Goal: Transaction & Acquisition: Purchase product/service

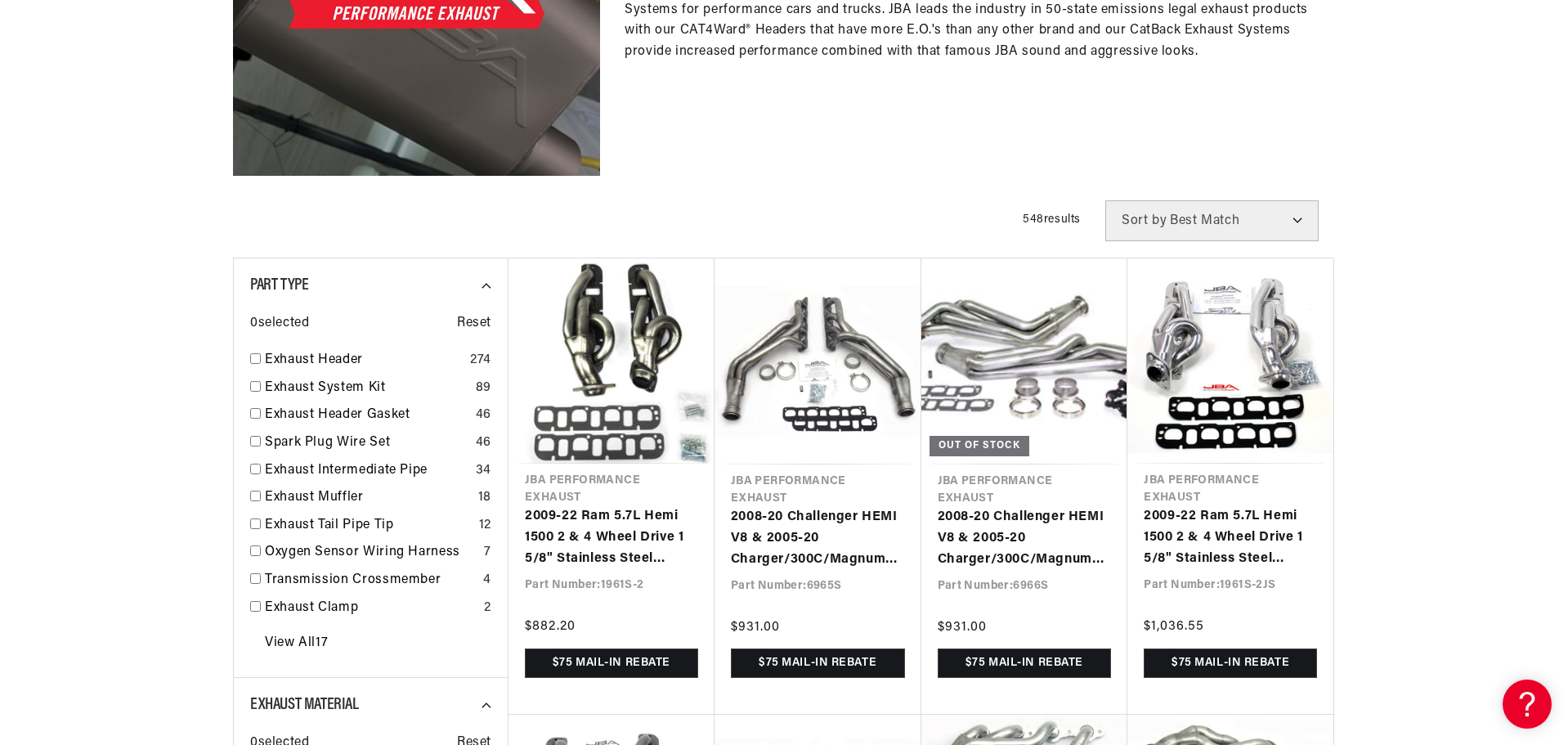
scroll to position [408, 0]
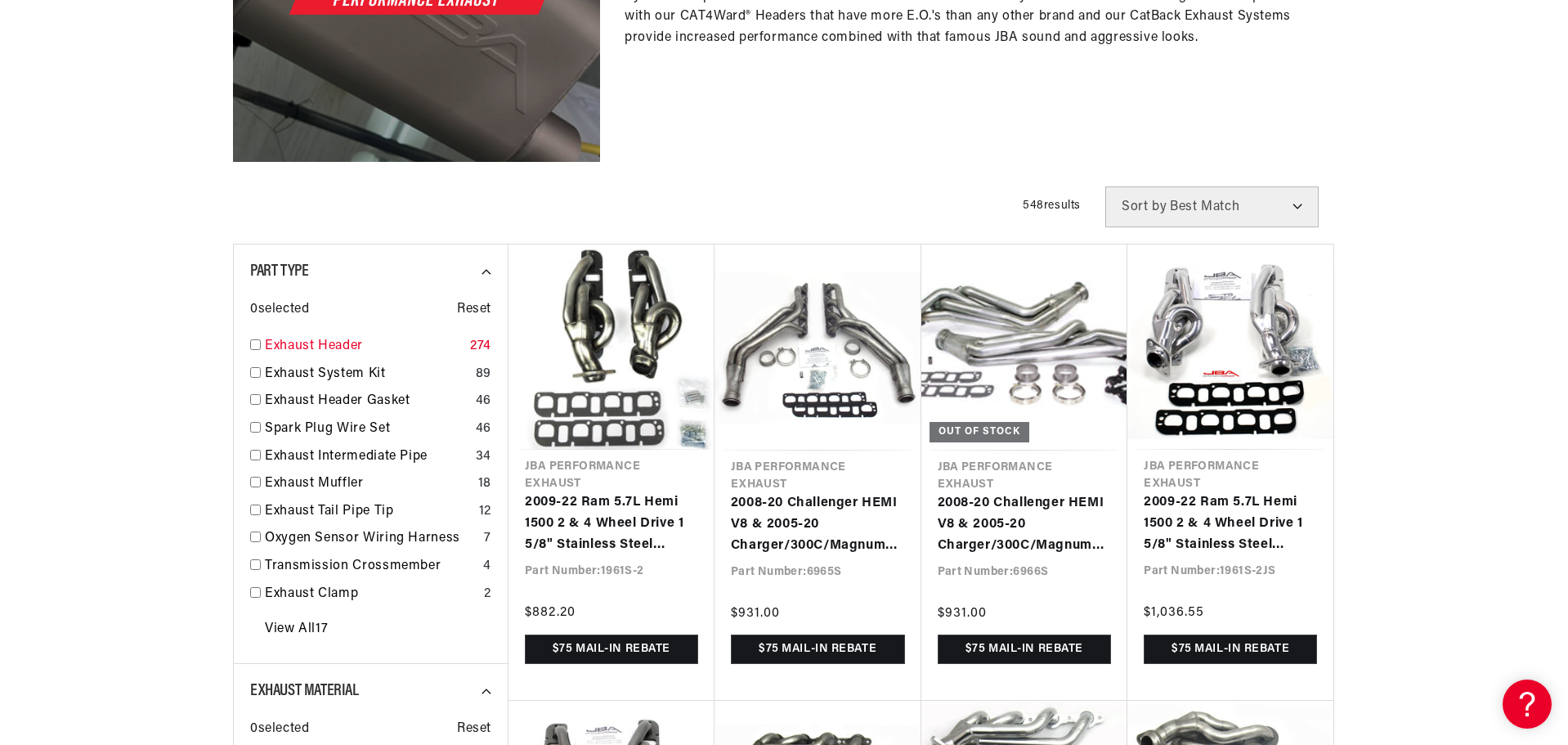
click at [322, 340] on link "Exhaust Header" at bounding box center [363, 346] width 198 height 21
checkbox input "true"
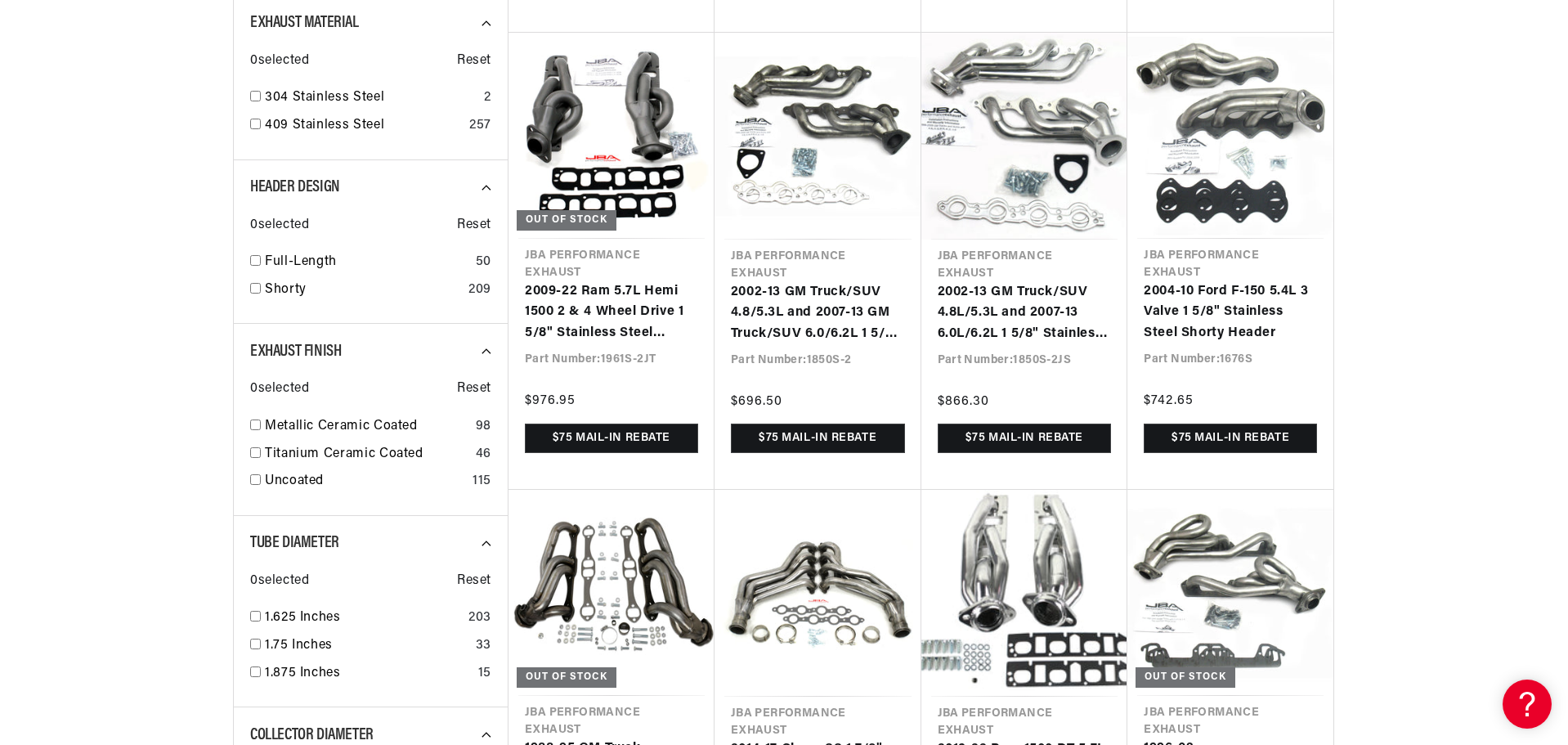
scroll to position [0, 1021]
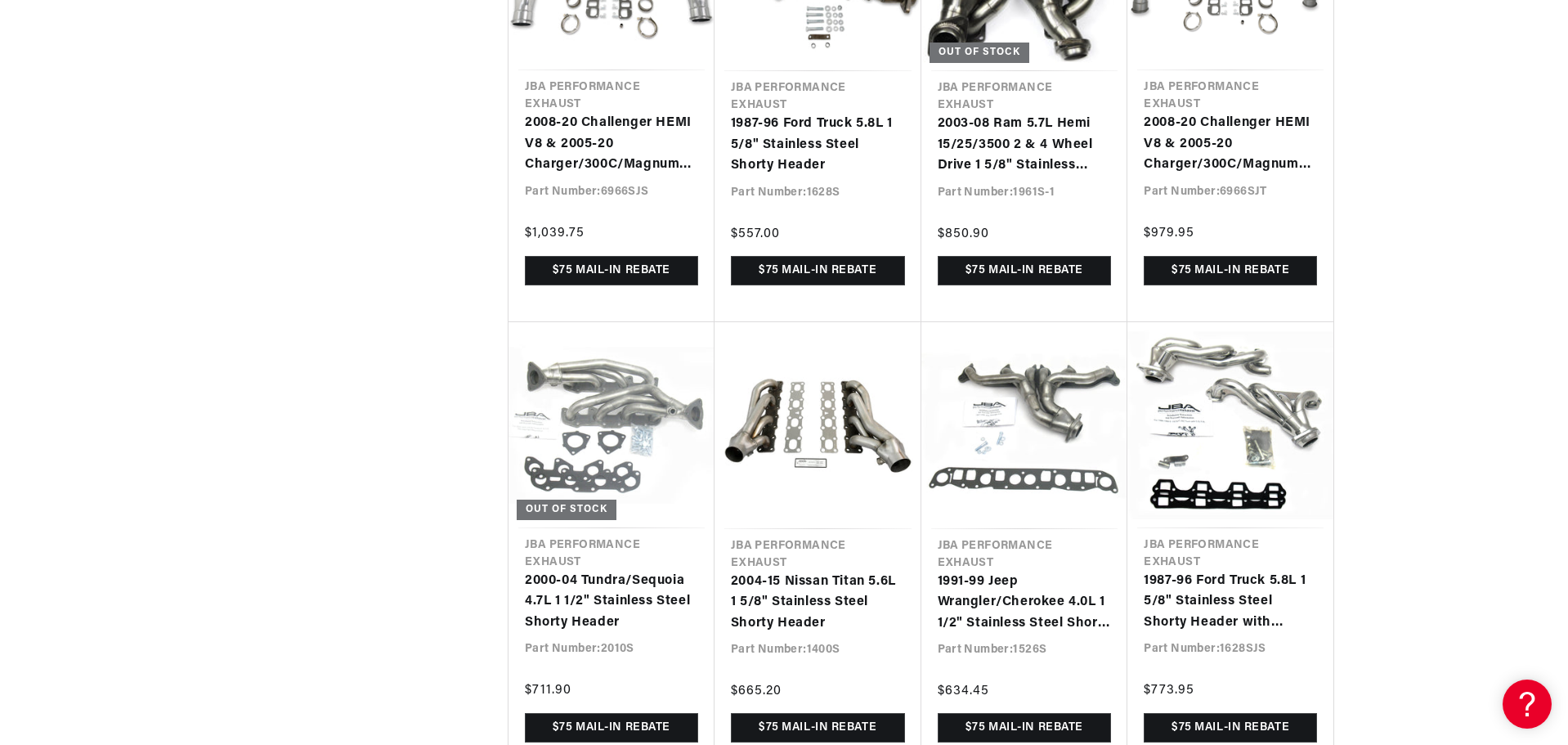
scroll to position [0, 1223]
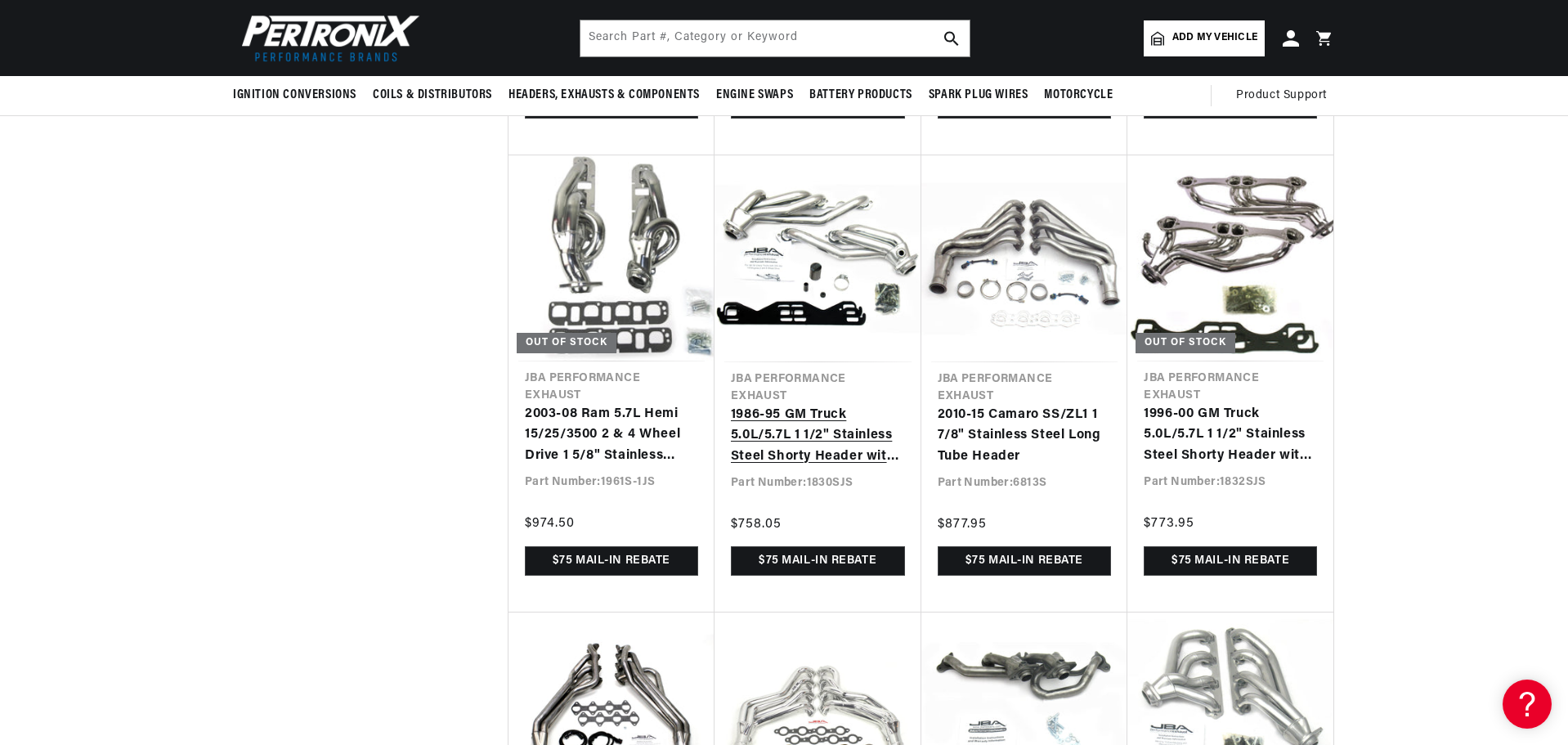
click at [753, 408] on link "1986-95 GM Truck 5.0L/5.7L 1 1/2" Stainless Steel Shorty Header with Metallic C…" at bounding box center [818, 436] width 174 height 63
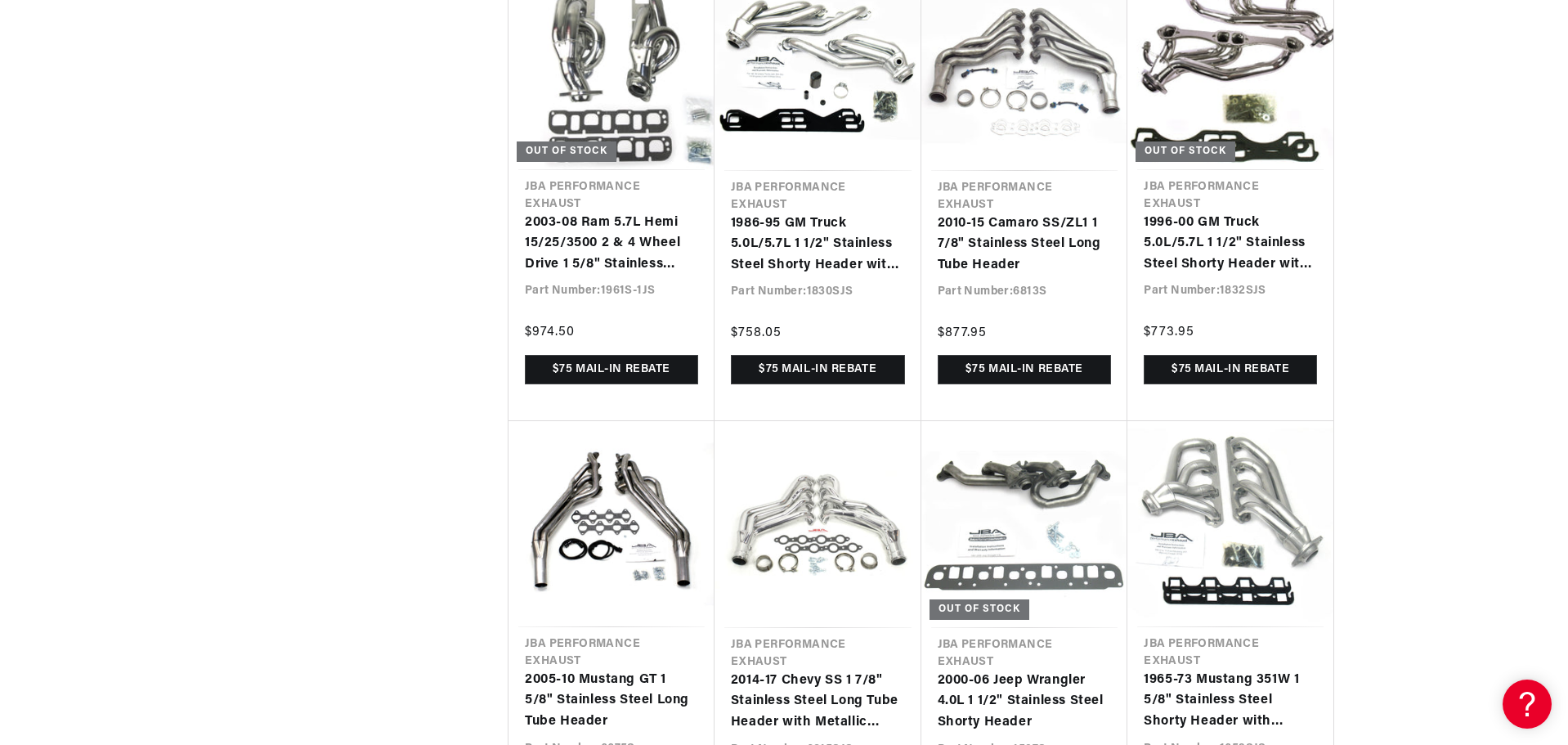
scroll to position [5315, 0]
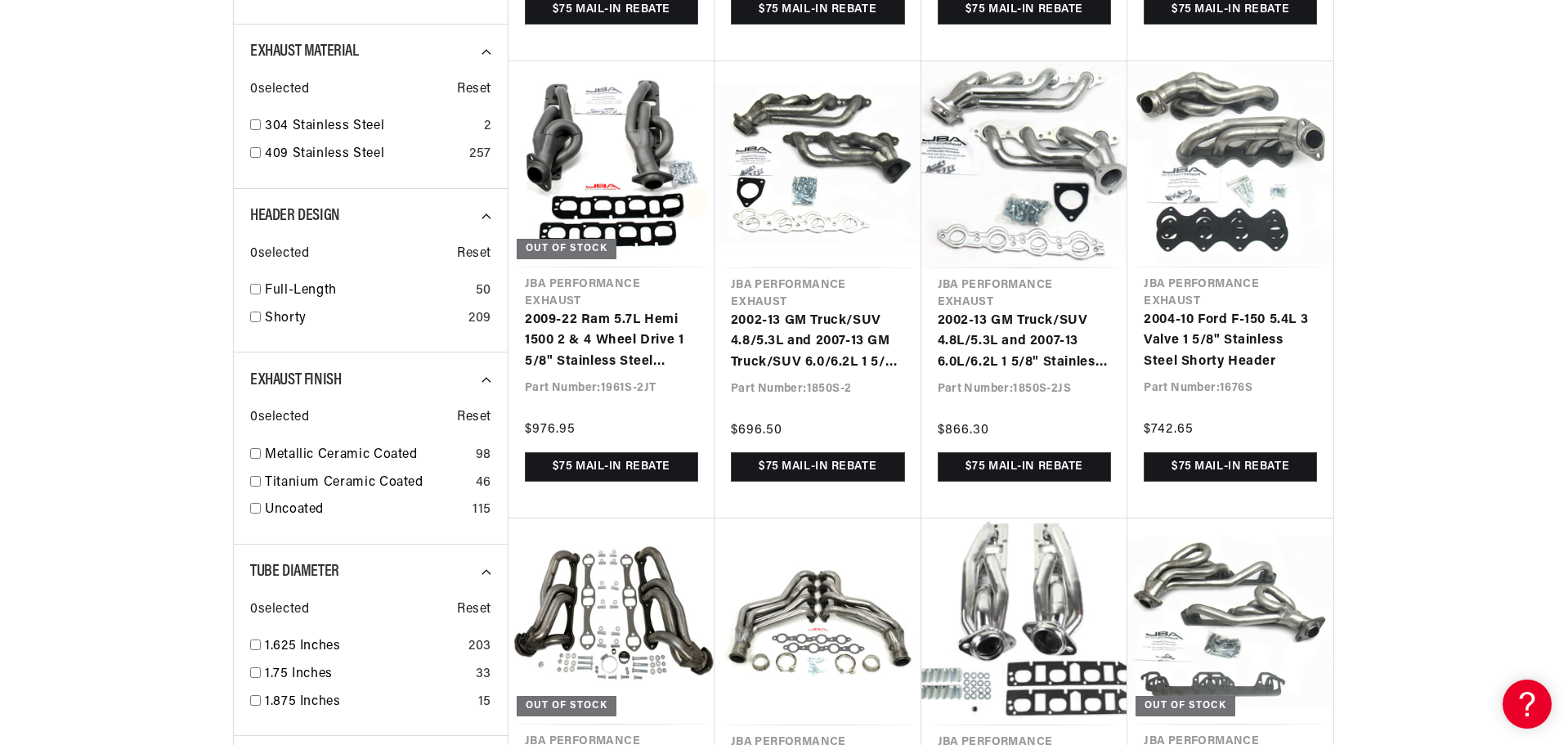
scroll to position [1063, 0]
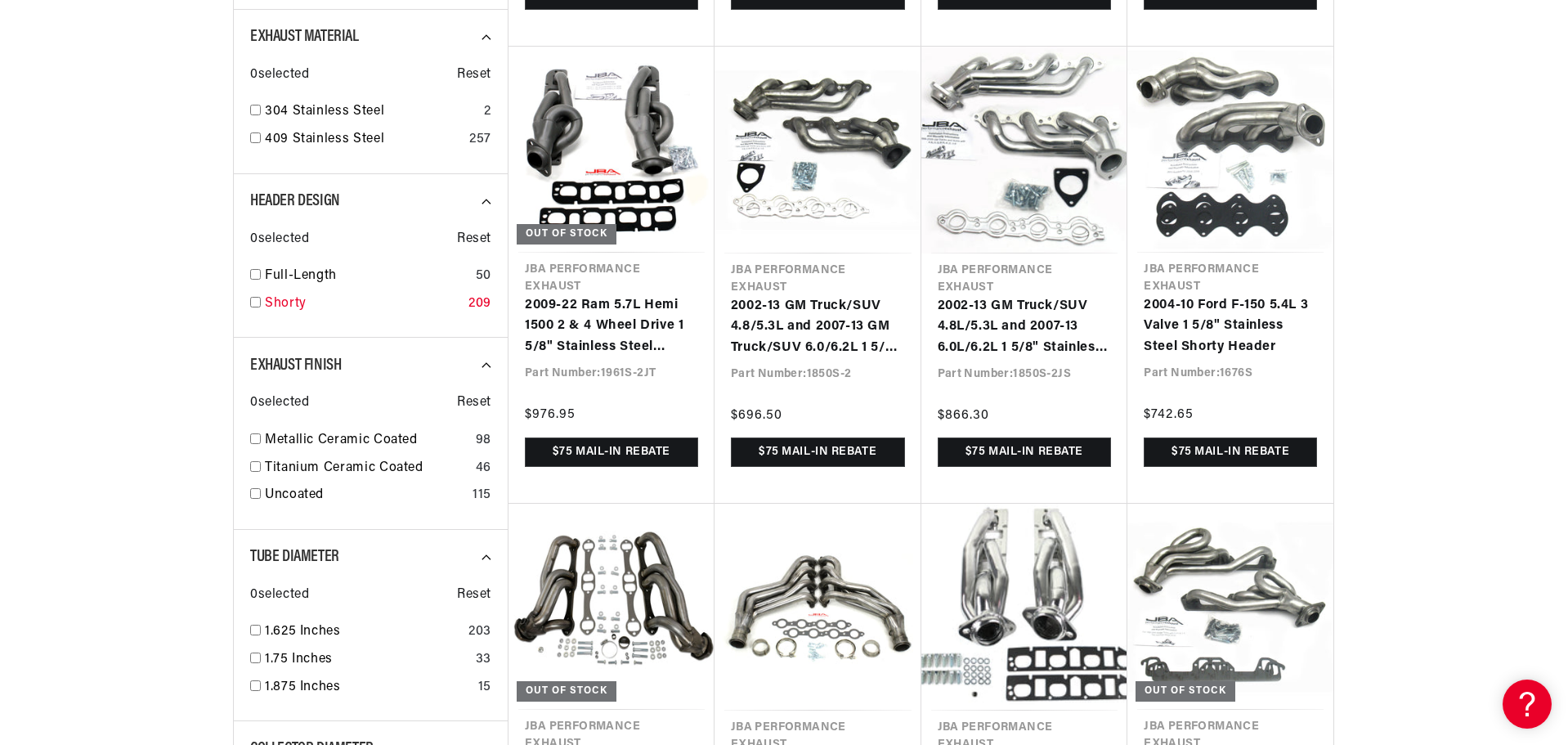
click at [253, 303] on input "checkbox" at bounding box center [255, 302] width 11 height 11
checkbox input "true"
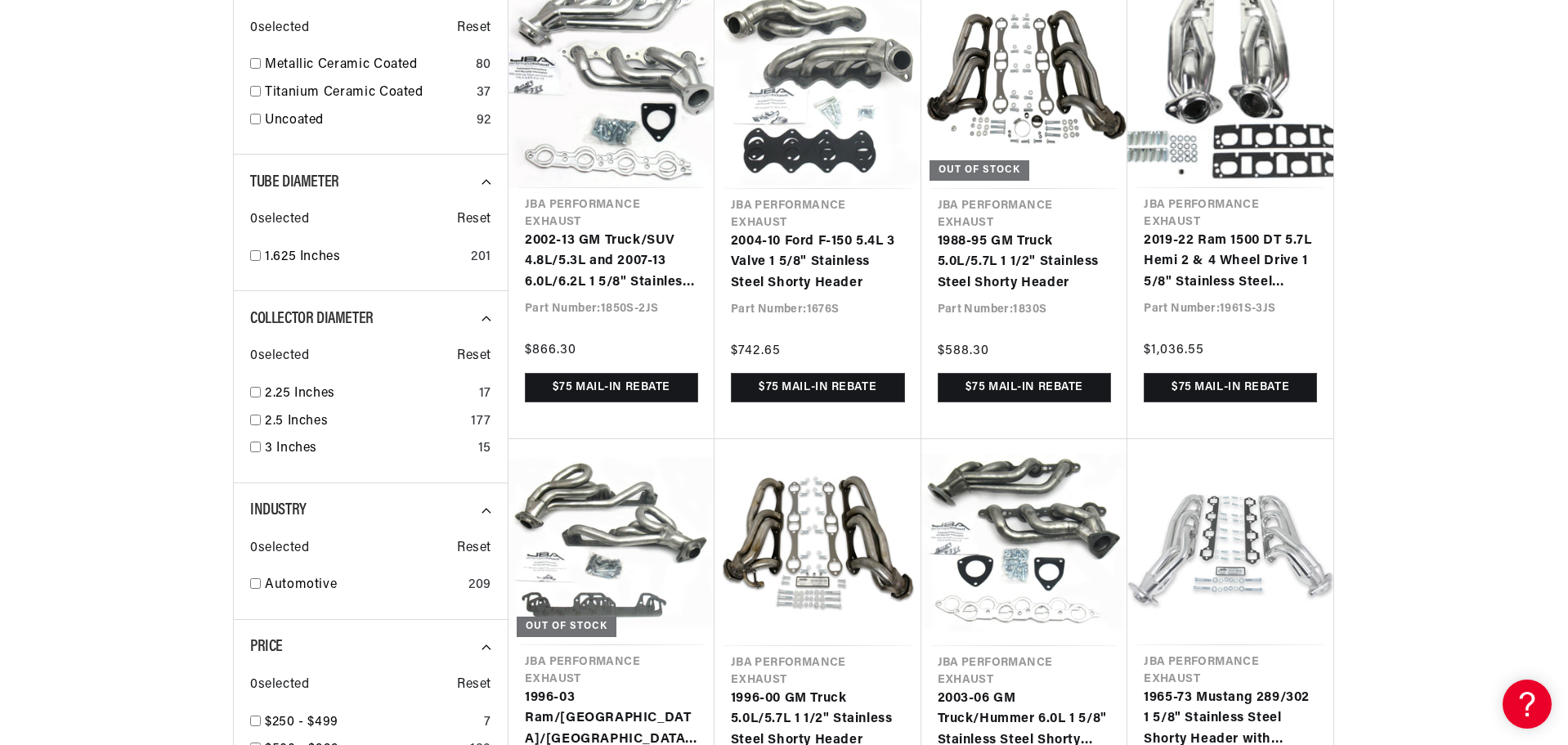
scroll to position [1145, 0]
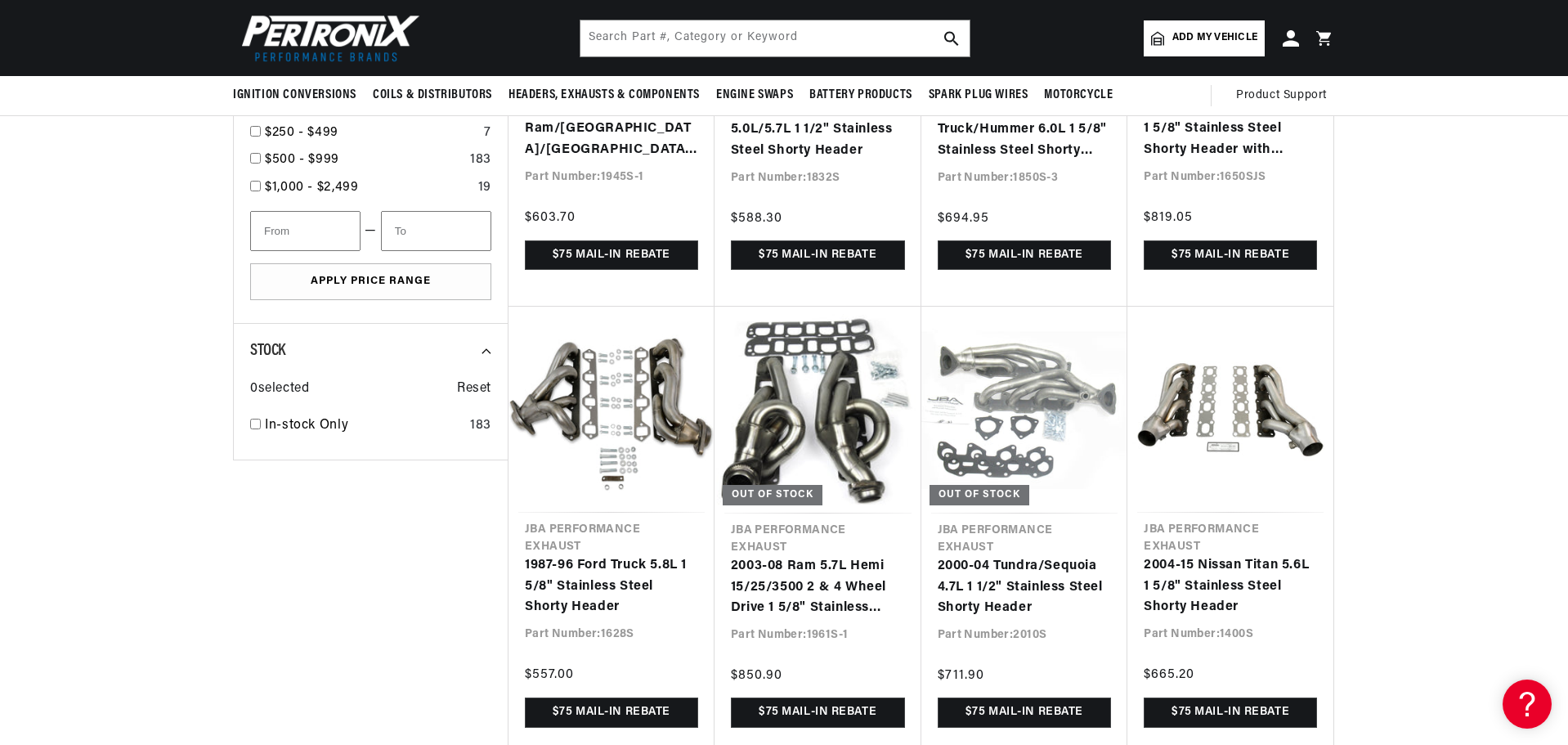
scroll to position [1363, 0]
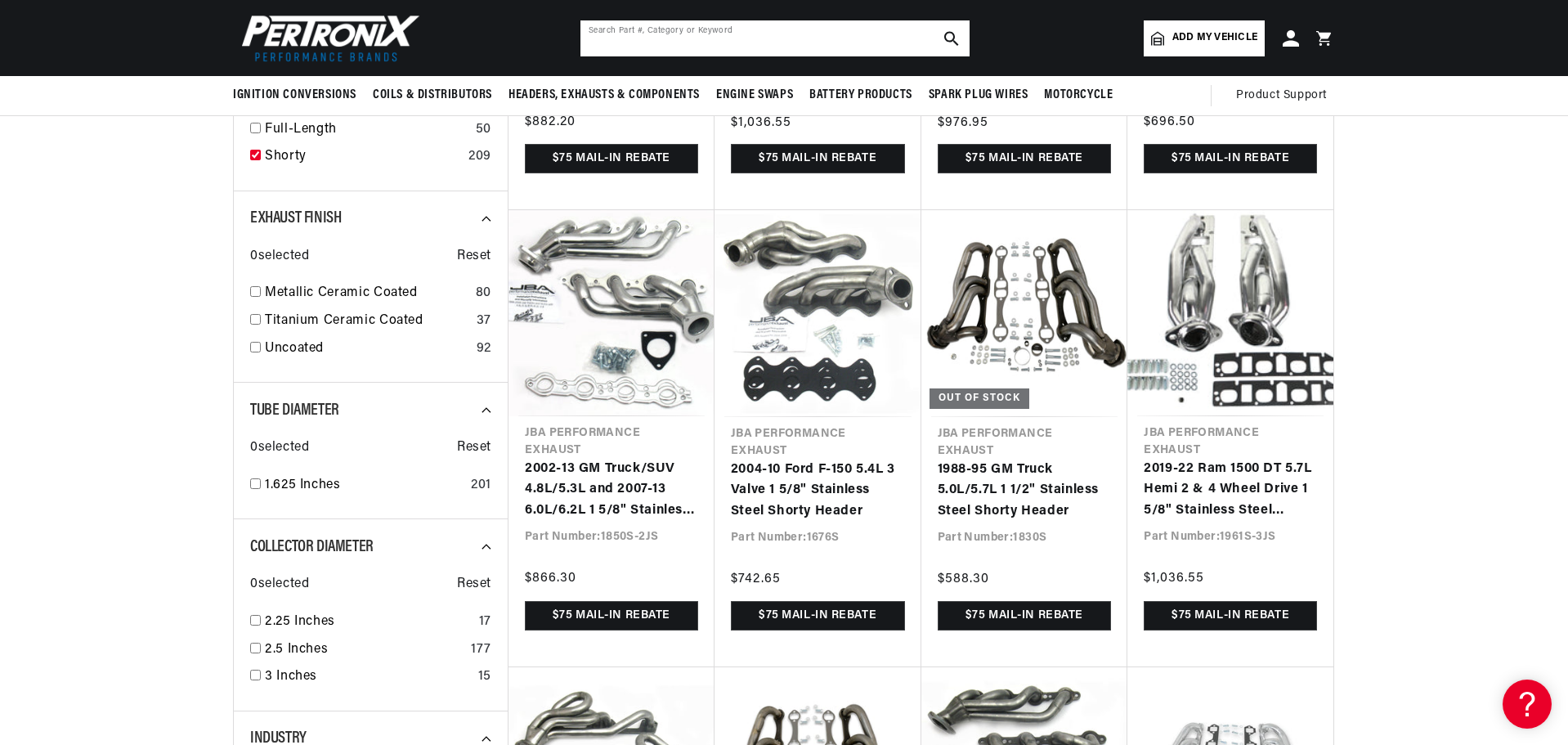
click at [750, 36] on input "text" at bounding box center [774, 38] width 389 height 36
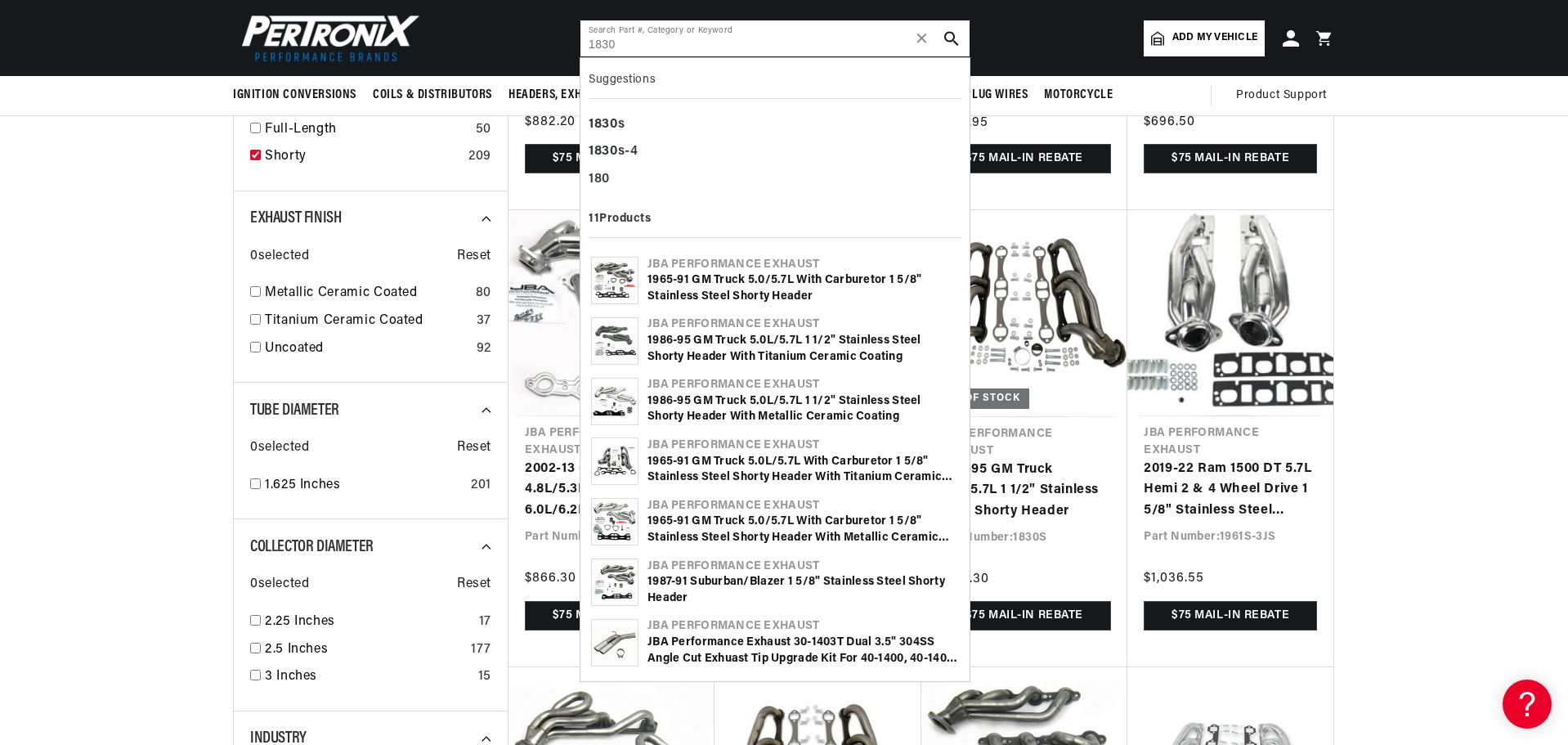
scroll to position [0, 19]
type input "1830"
click at [611, 124] on b "1830" at bounding box center [603, 125] width 30 height 13
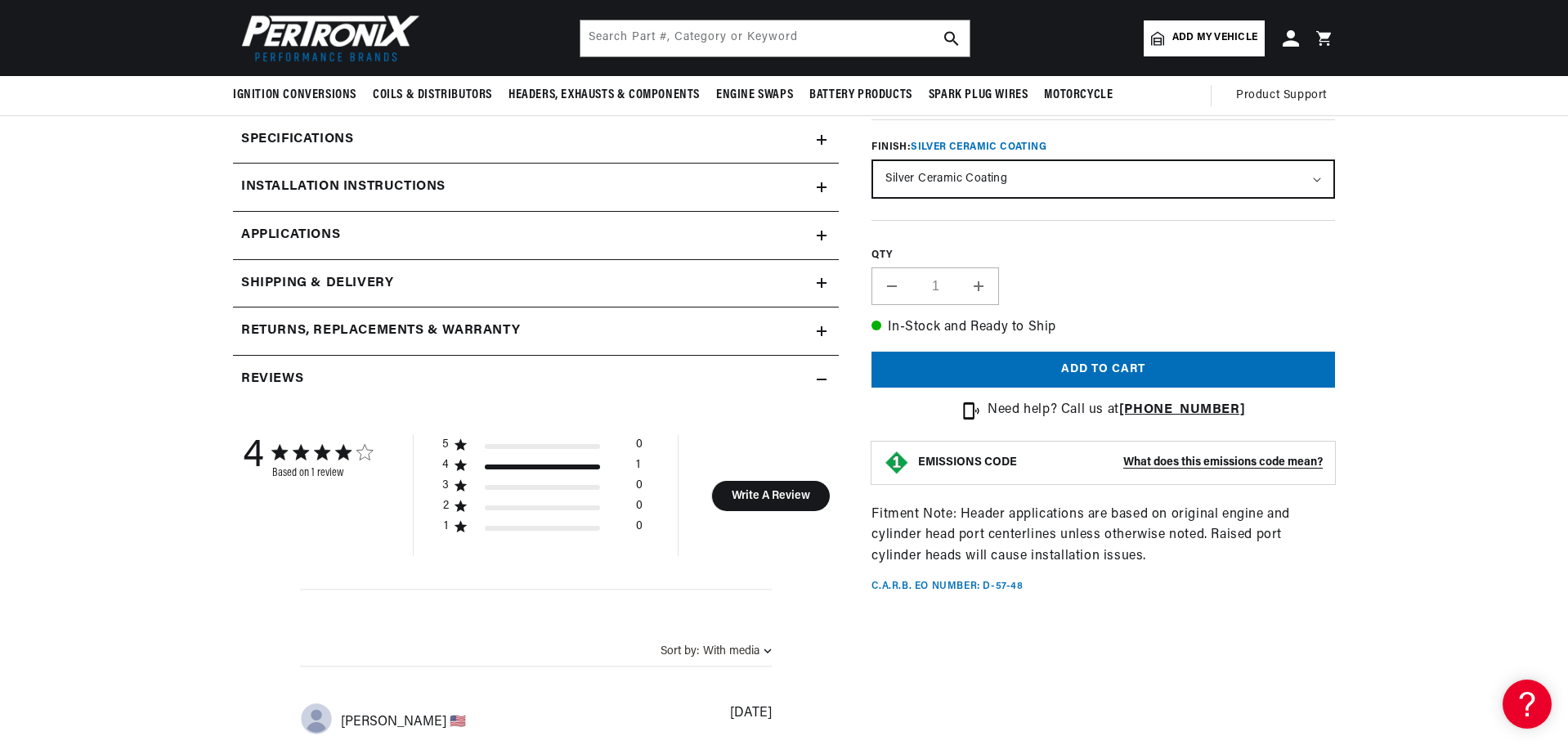
scroll to position [245, 0]
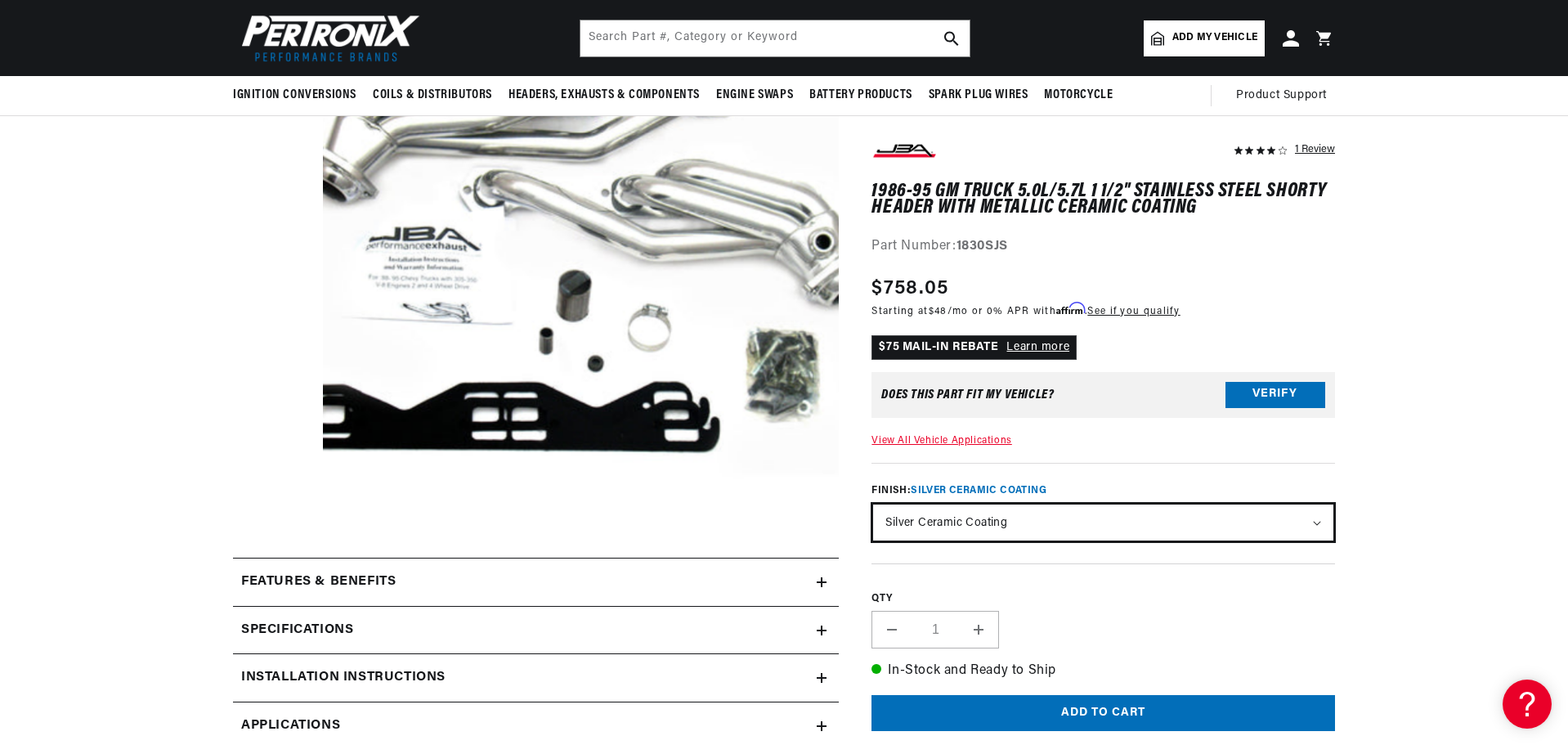
click at [949, 521] on select "Natural Stainless - out of stock Silver Ceramic Coating Titanium Ceramic Coating" at bounding box center [1103, 524] width 460 height 36
select select "/products/jba-performance-exhaust-1830s-1-1-2-header-shorty-stainless-steel-88-…"
click at [873, 505] on select "Natural Stainless - out of stock Silver Ceramic Coating Titanium Ceramic Coating" at bounding box center [1103, 524] width 460 height 36
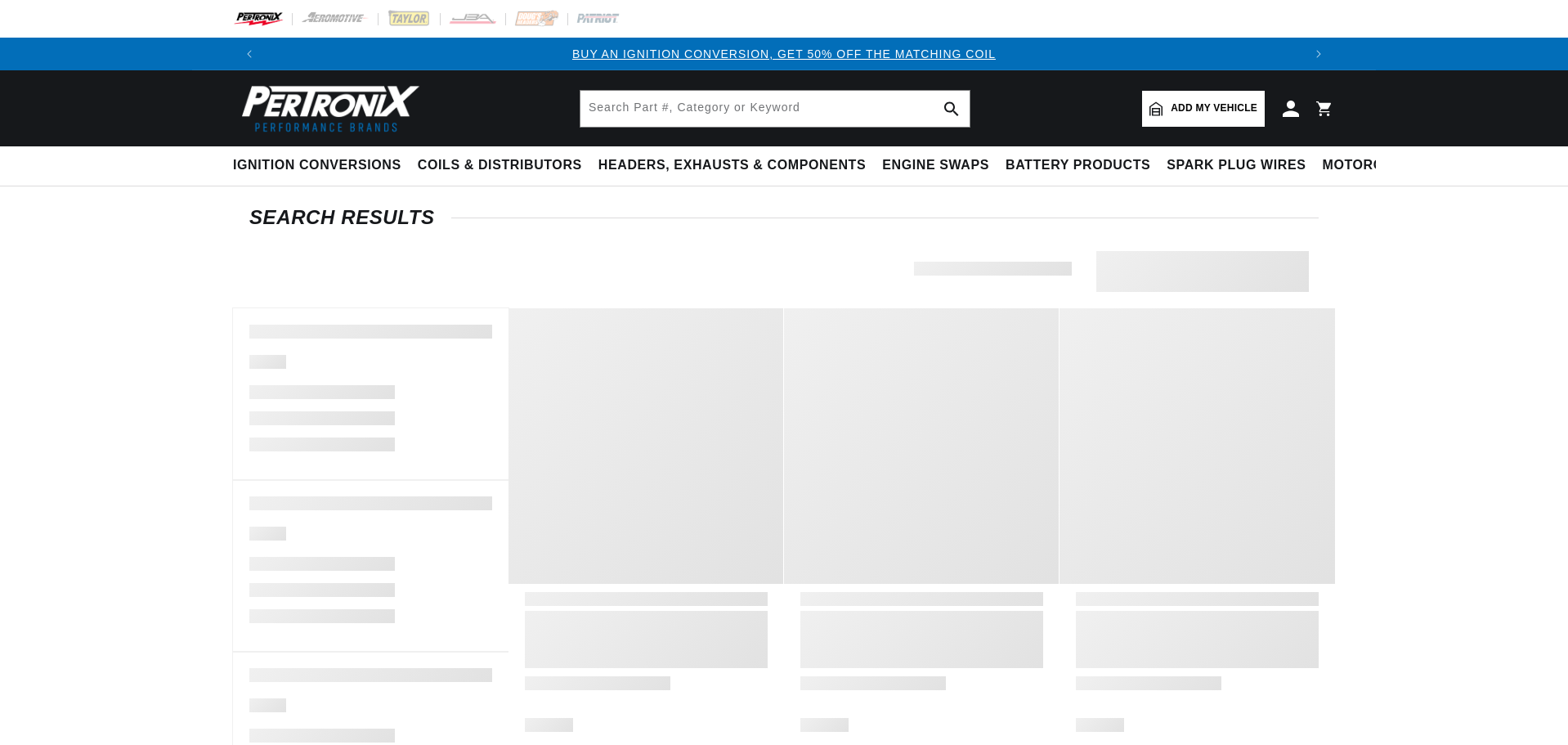
type input "1830s"
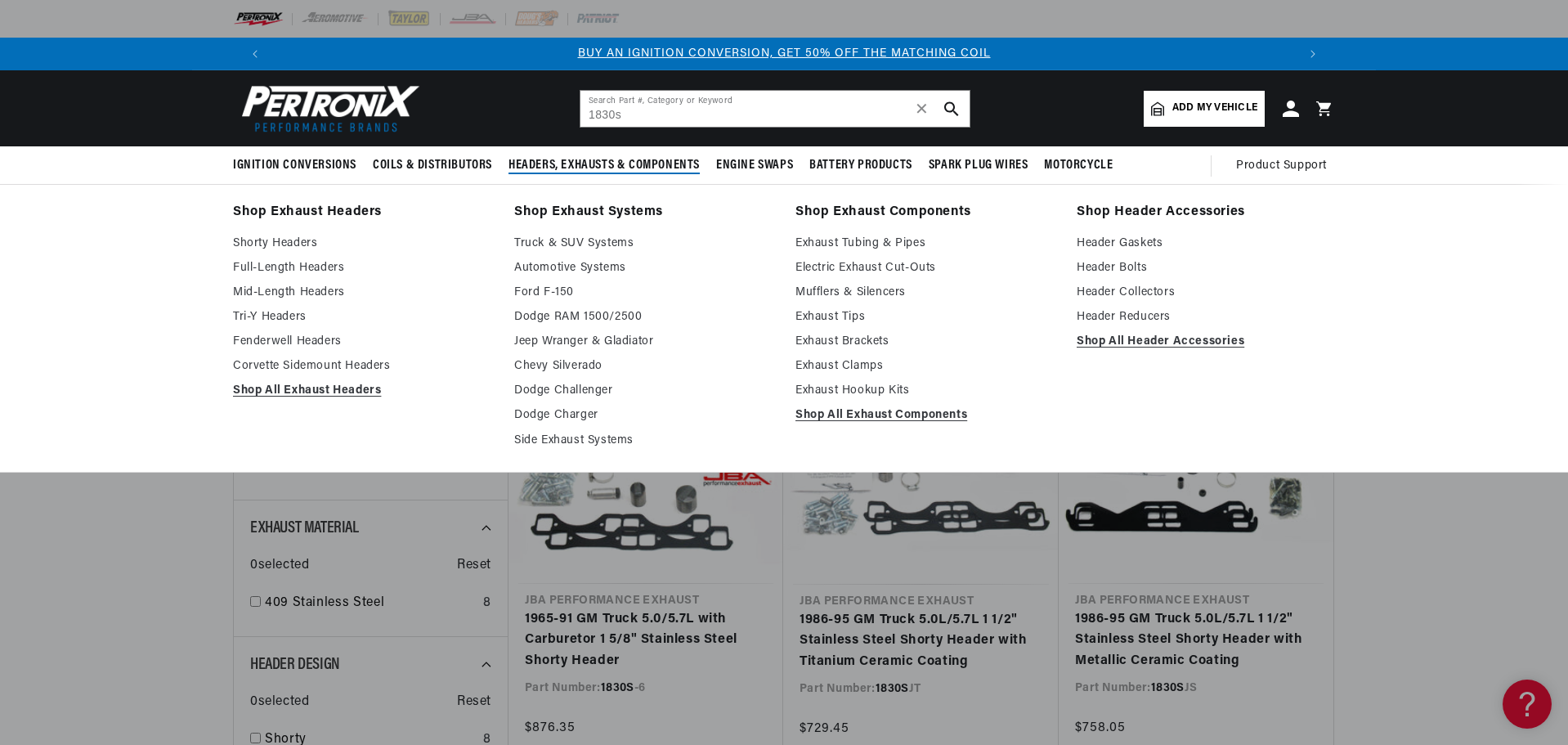
click at [1406, 296] on div "Shop Exhaust Headers Shorty Headers Full-Length Headers Mid-Length Headers Tri-…" at bounding box center [784, 328] width 1568 height 288
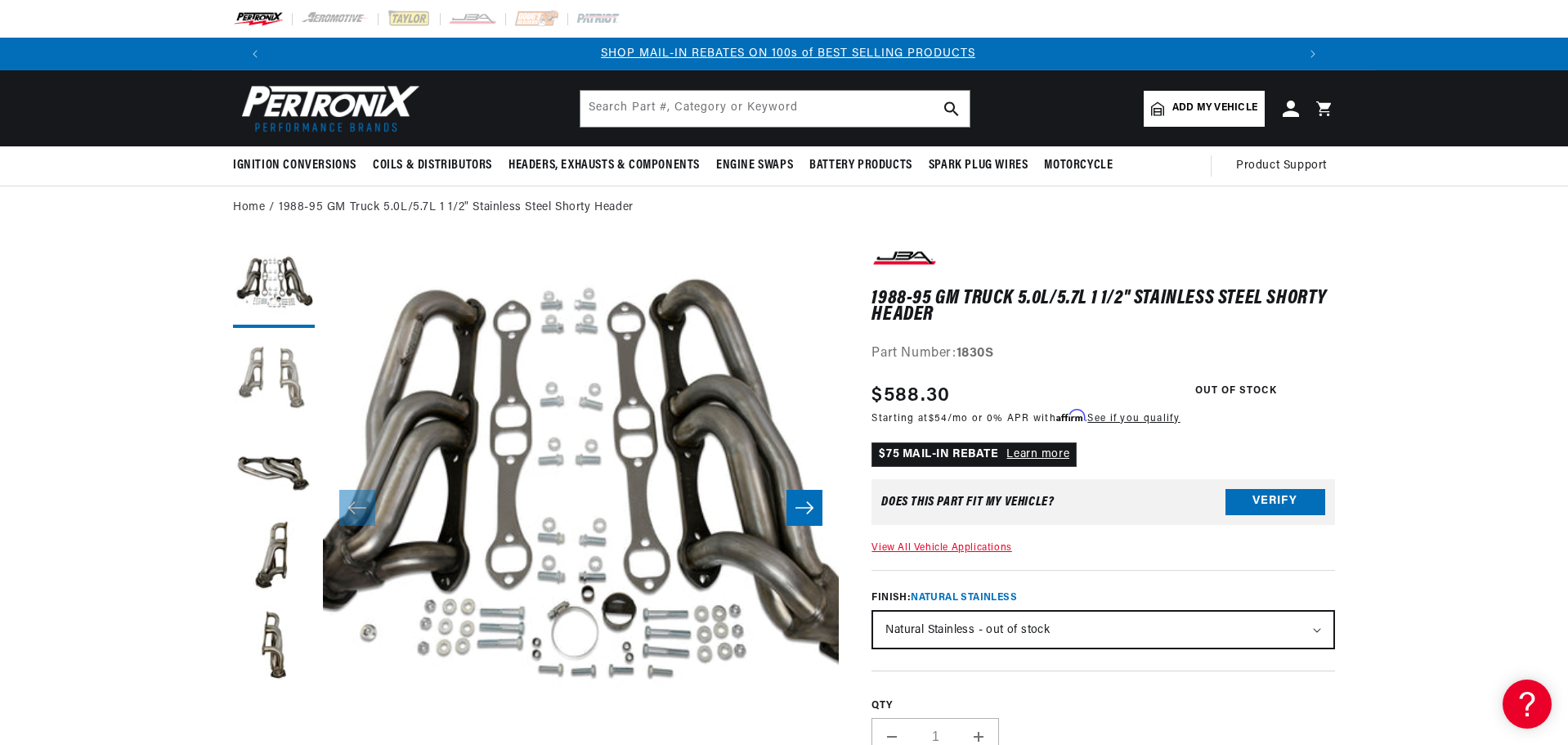
click at [269, 364] on button "Load image 2 in gallery view" at bounding box center [273, 376] width 81 height 81
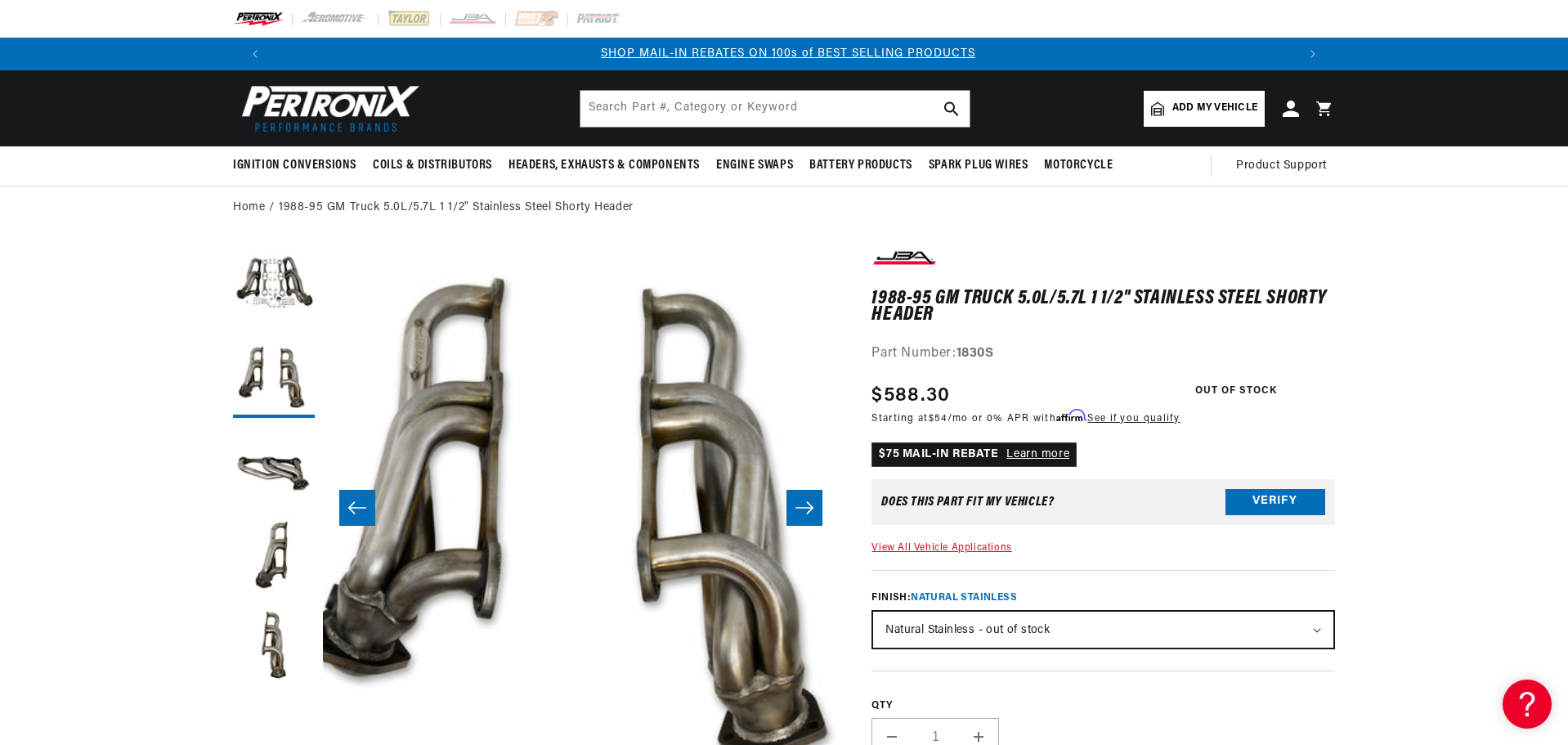
scroll to position [0, 516]
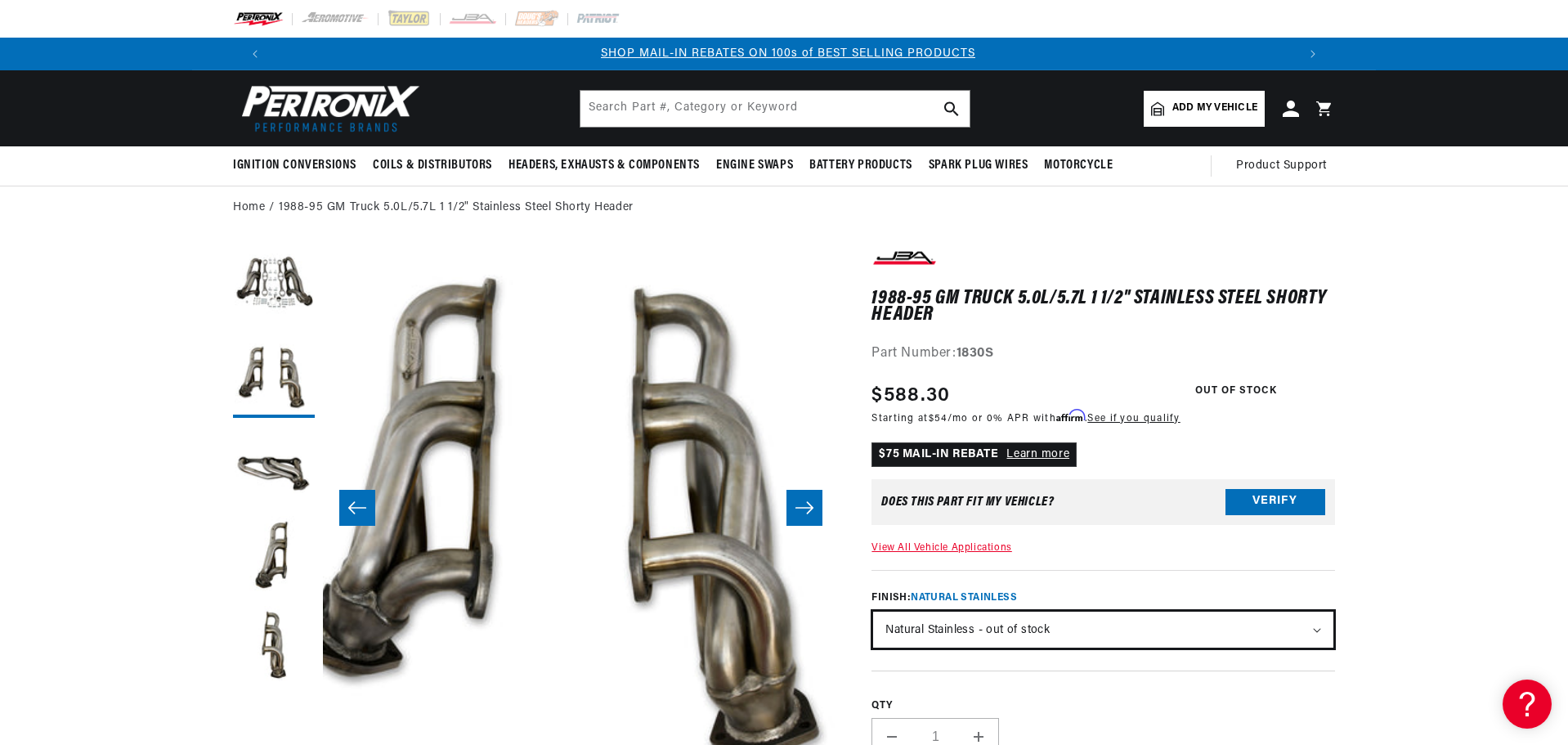
click at [1035, 624] on select "Natural Stainless - out of stock Silver Ceramic Coating Titanium Ceramic Coating" at bounding box center [1103, 630] width 460 height 36
select select "/products/jba-performance-exhaust-1830sjs-1-1-2-header-shorty-stainless-steel-8…"
click at [873, 612] on select "Natural Stainless - out of stock Silver Ceramic Coating Titanium Ceramic Coating" at bounding box center [1103, 630] width 460 height 36
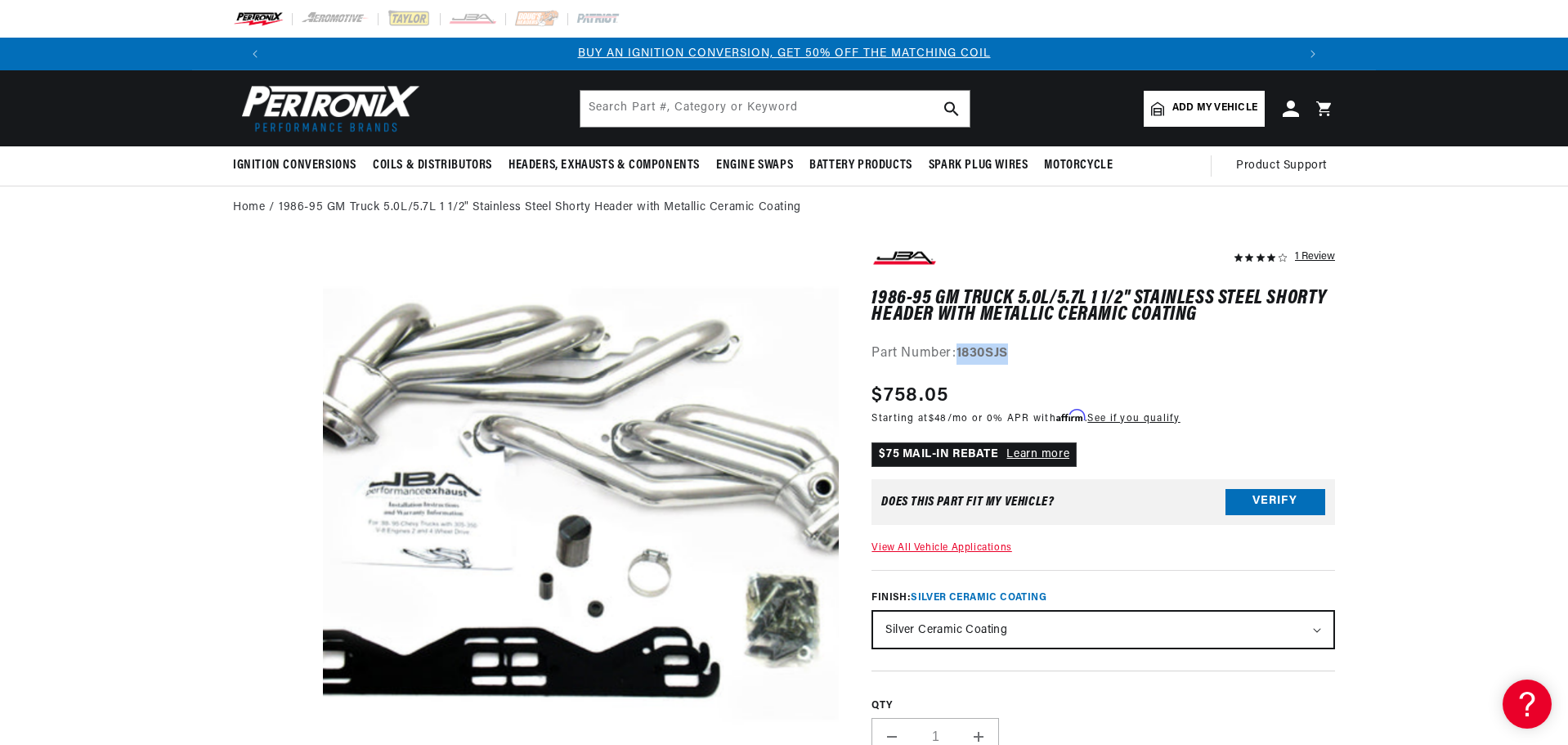
drag, startPoint x: 1016, startPoint y: 351, endPoint x: 961, endPoint y: 346, distance: 55.2
click at [961, 346] on div "Part Number: 1830SJS" at bounding box center [1103, 354] width 464 height 21
copy strong "1830SJS"
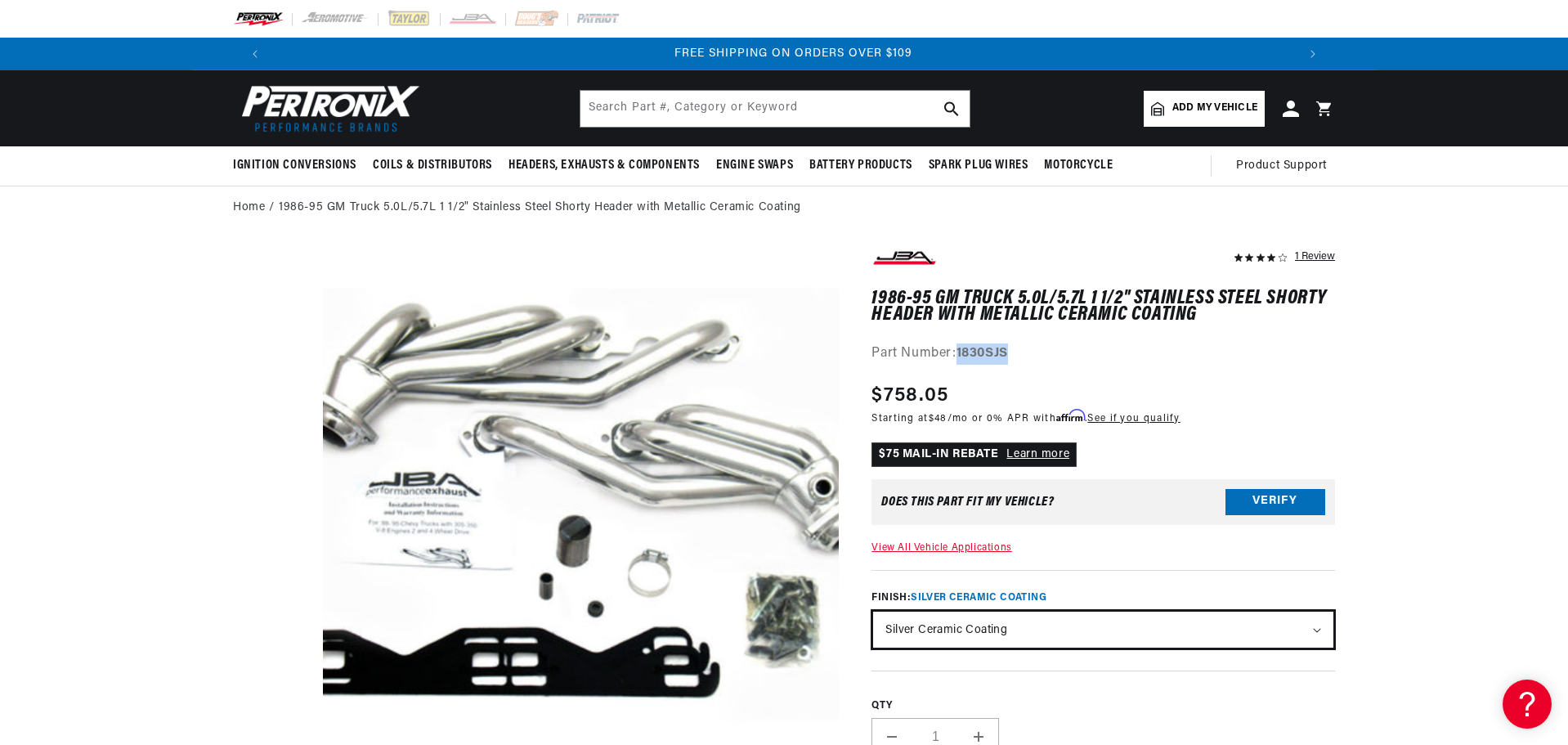
click at [1002, 633] on select "Natural Stainless - out of stock Silver Ceramic Coating Titanium Ceramic Coating" at bounding box center [1103, 630] width 460 height 36
select select "/products/jba-performance-exhaust-1830sjt-1-1-2-header-shorty-stainless-steel-8…"
click at [873, 612] on select "Natural Stainless - out of stock Silver Ceramic Coating Titanium Ceramic Coating" at bounding box center [1103, 630] width 460 height 36
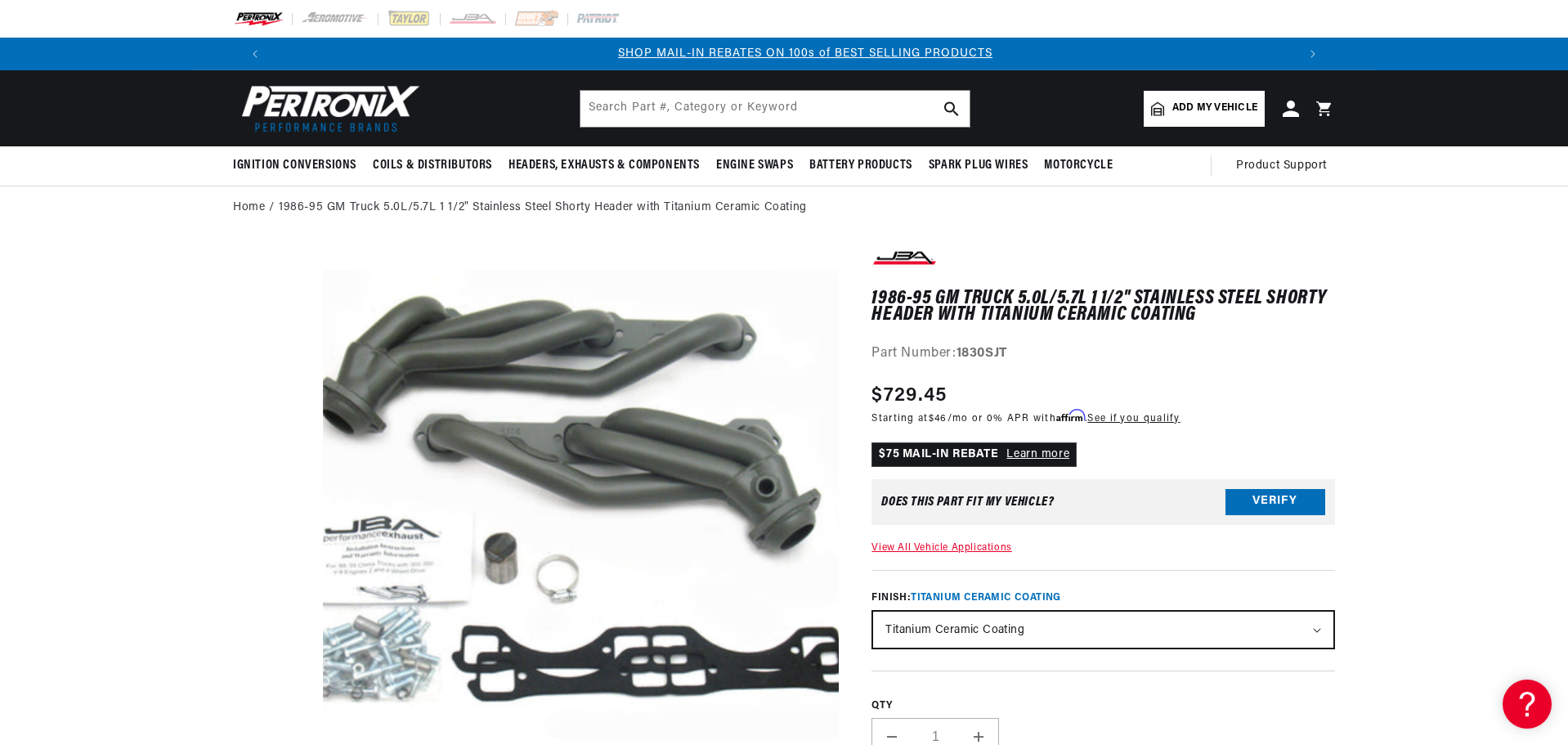
scroll to position [0, 1021]
